Goal: Find specific page/section: Find specific page/section

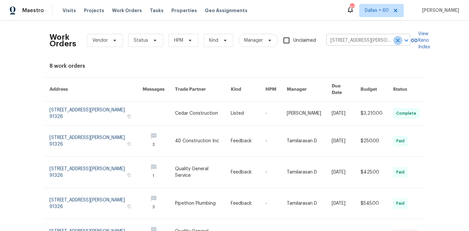
click at [397, 40] on icon "Clear" at bounding box center [398, 40] width 4 height 4
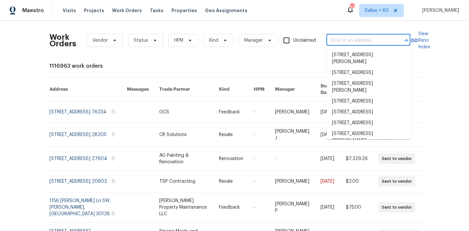
click at [363, 38] on input "text" at bounding box center [360, 40] width 66 height 10
paste input "[STREET_ADDRESS]"
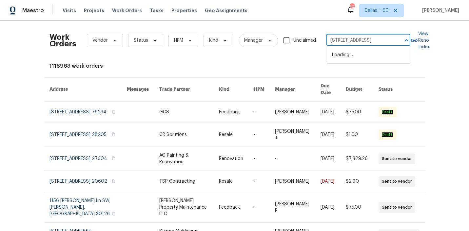
type input "[STREET_ADDRESS]"
click at [364, 59] on li "[STREET_ADDRESS]" at bounding box center [369, 55] width 84 height 11
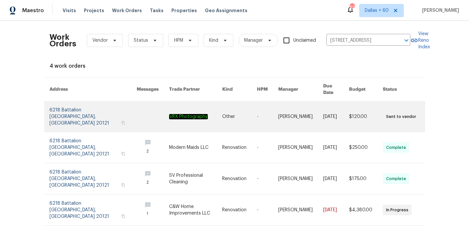
click at [173, 104] on link at bounding box center [195, 116] width 53 height 30
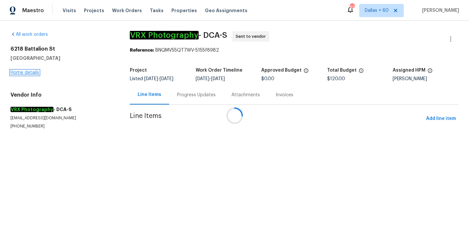
click at [24, 72] on link "Home details" at bounding box center [24, 72] width 29 height 5
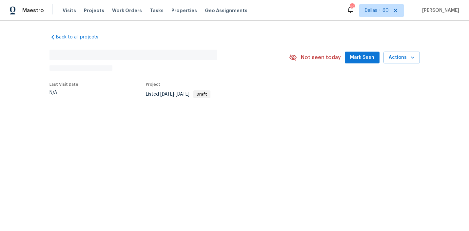
click at [24, 72] on div "Back to all projects No address found N/A Not seen [DATE] Mark Seen Actions Las…" at bounding box center [234, 81] width 469 height 121
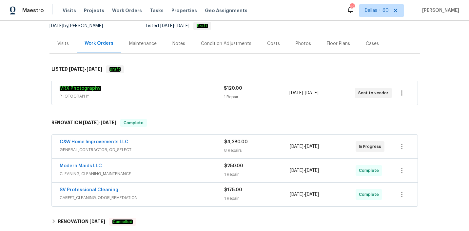
click at [162, 97] on span "PHOTOGRAPHY" at bounding box center [142, 96] width 164 height 7
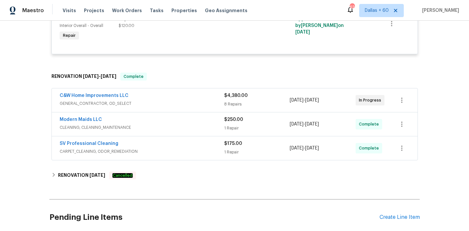
click at [162, 97] on div "C&W Home Improvements LLC" at bounding box center [142, 96] width 165 height 8
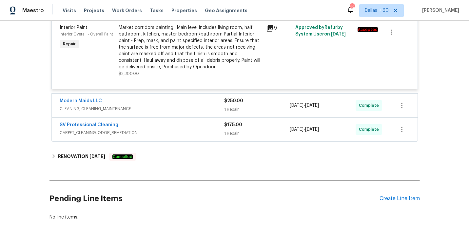
scroll to position [658, 0]
click at [167, 110] on span "CLEANING, CLEANING_MAINTENANCE" at bounding box center [142, 109] width 165 height 7
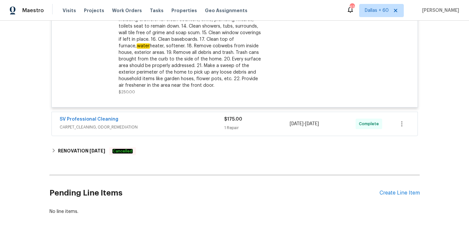
scroll to position [861, 0]
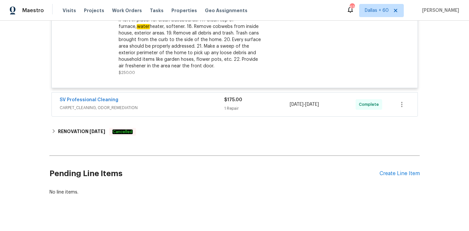
click at [167, 110] on span "CARPET_CLEANING, ODOR_REMEDIATION" at bounding box center [142, 107] width 165 height 7
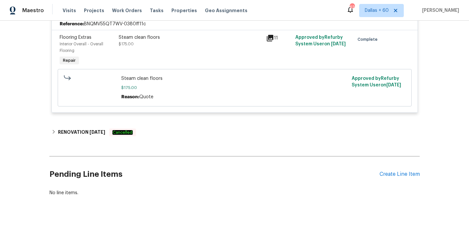
scroll to position [971, 0]
